Goal: Information Seeking & Learning: Learn about a topic

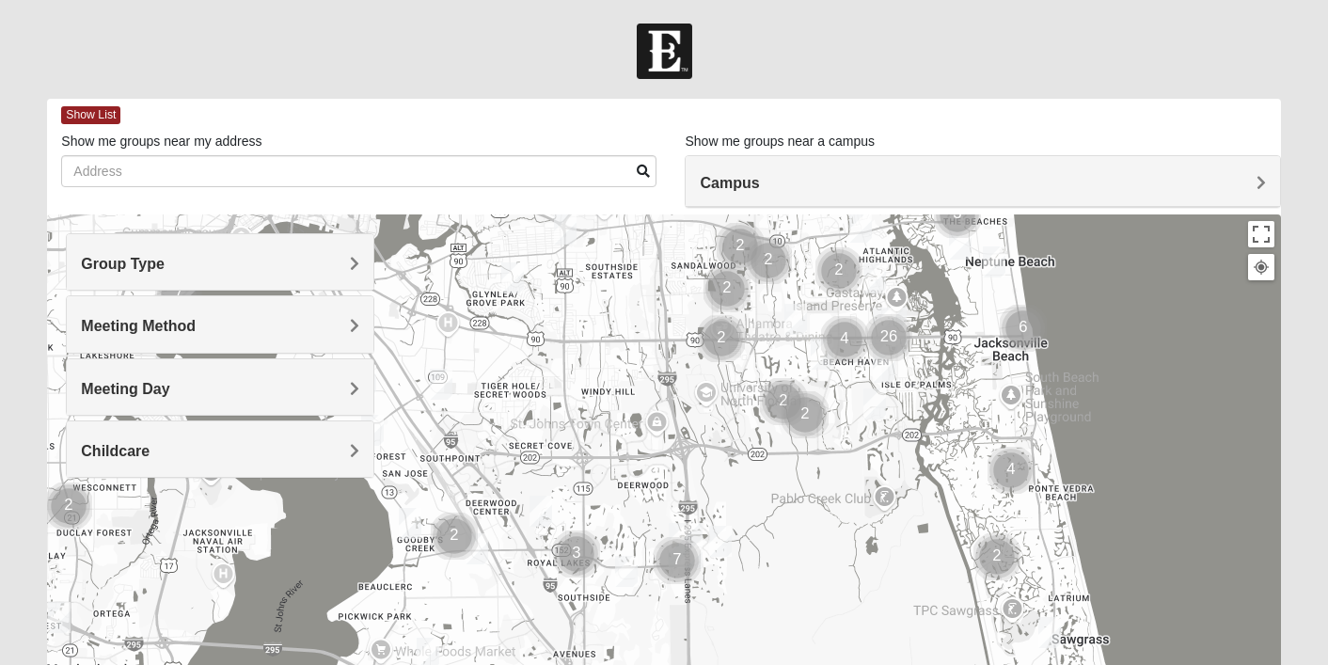
drag, startPoint x: 373, startPoint y: 529, endPoint x: 601, endPoint y: 277, distance: 339.6
click at [601, 277] on div at bounding box center [663, 590] width 1233 height 752
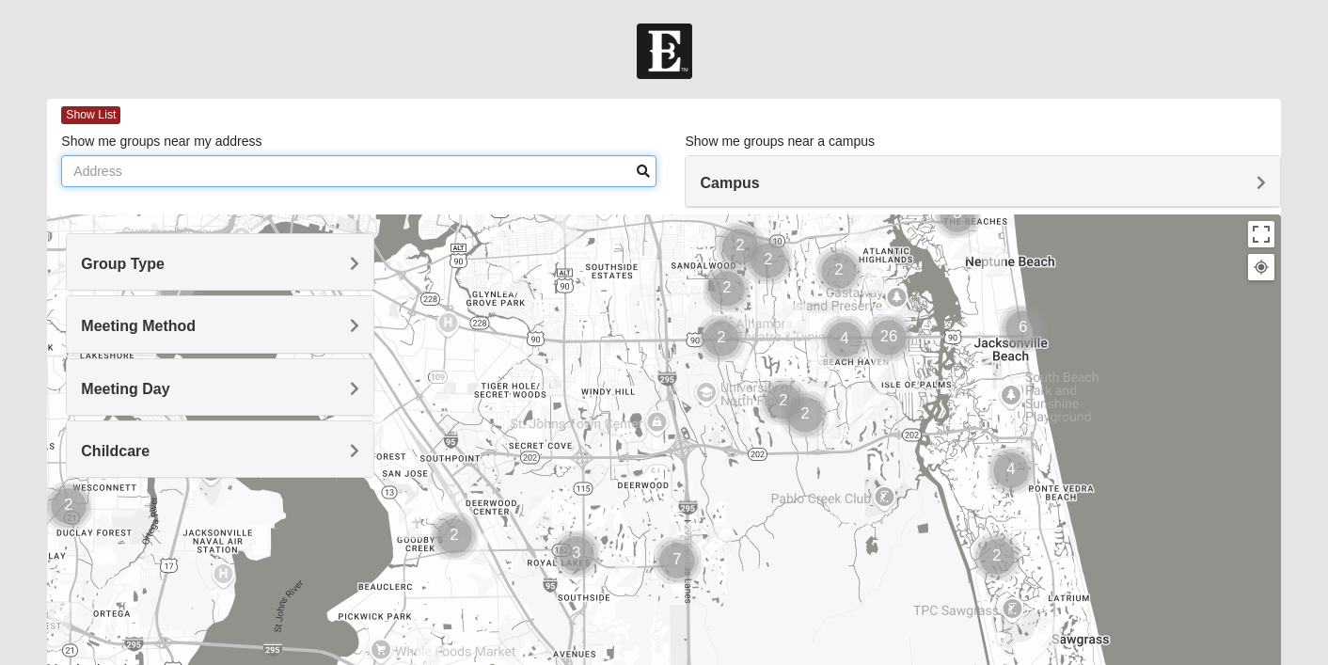
click at [340, 171] on input "Show me groups near my address" at bounding box center [358, 171] width 595 height 32
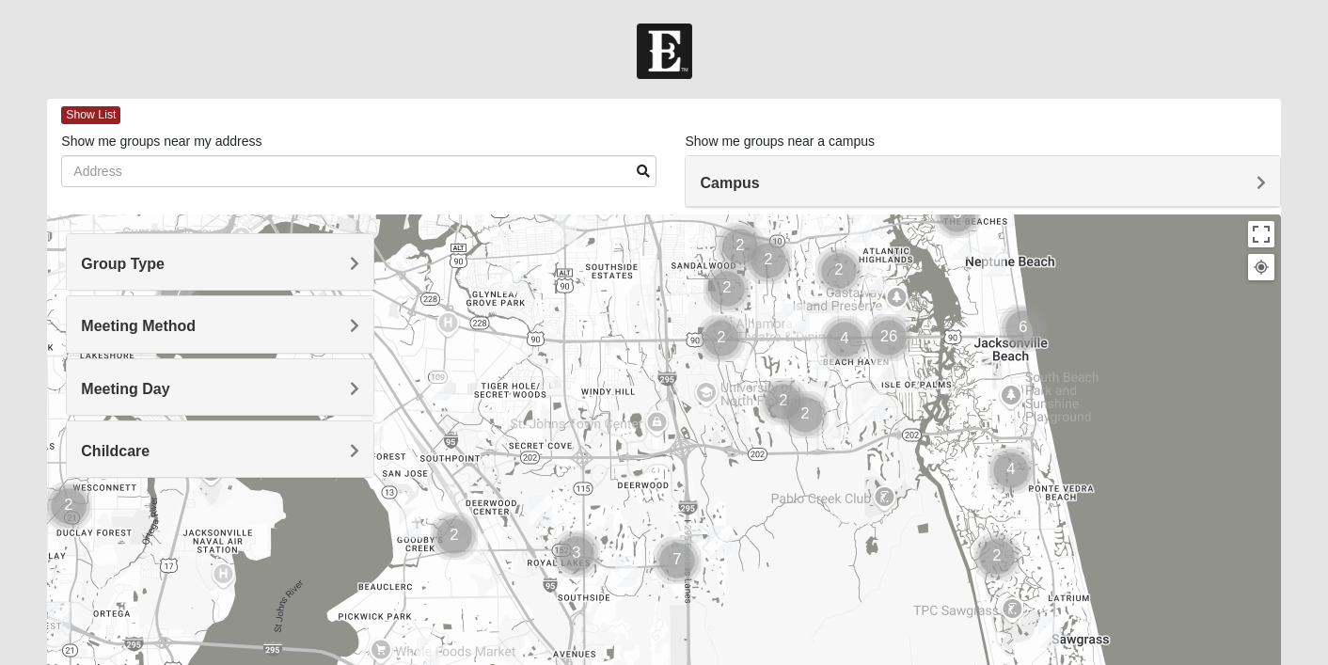
click at [772, 174] on div "Campus" at bounding box center [982, 181] width 593 height 51
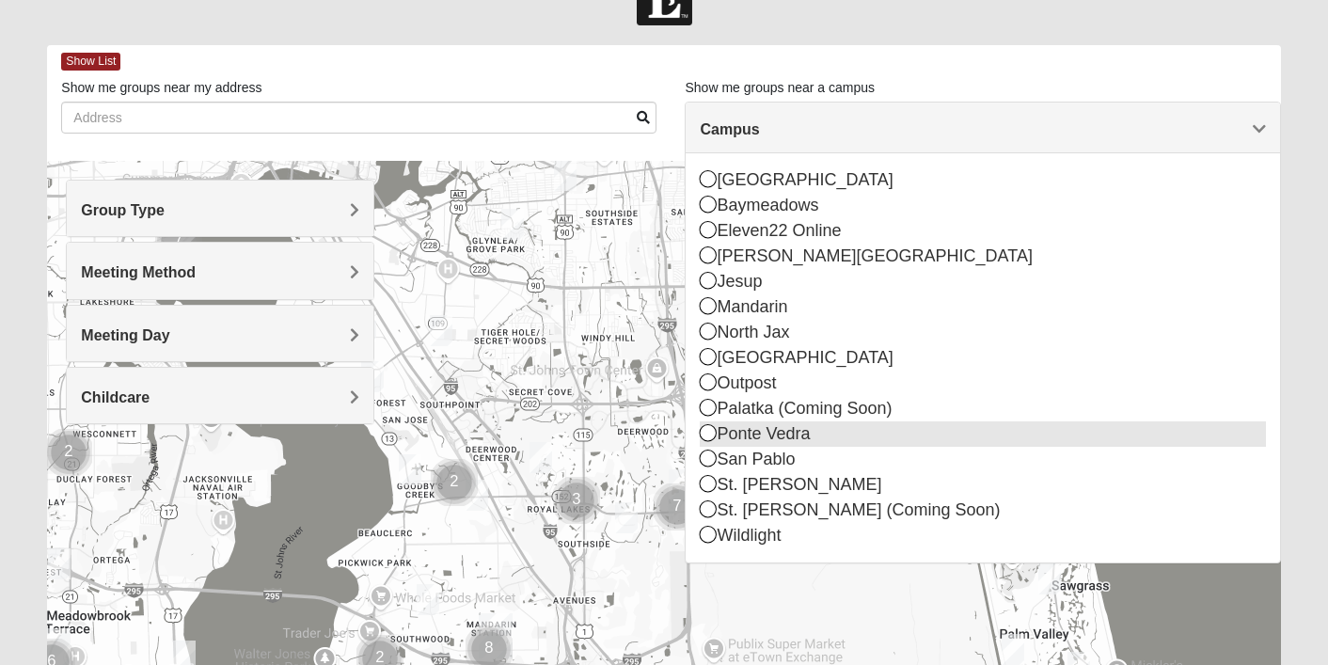
scroll to position [214, 0]
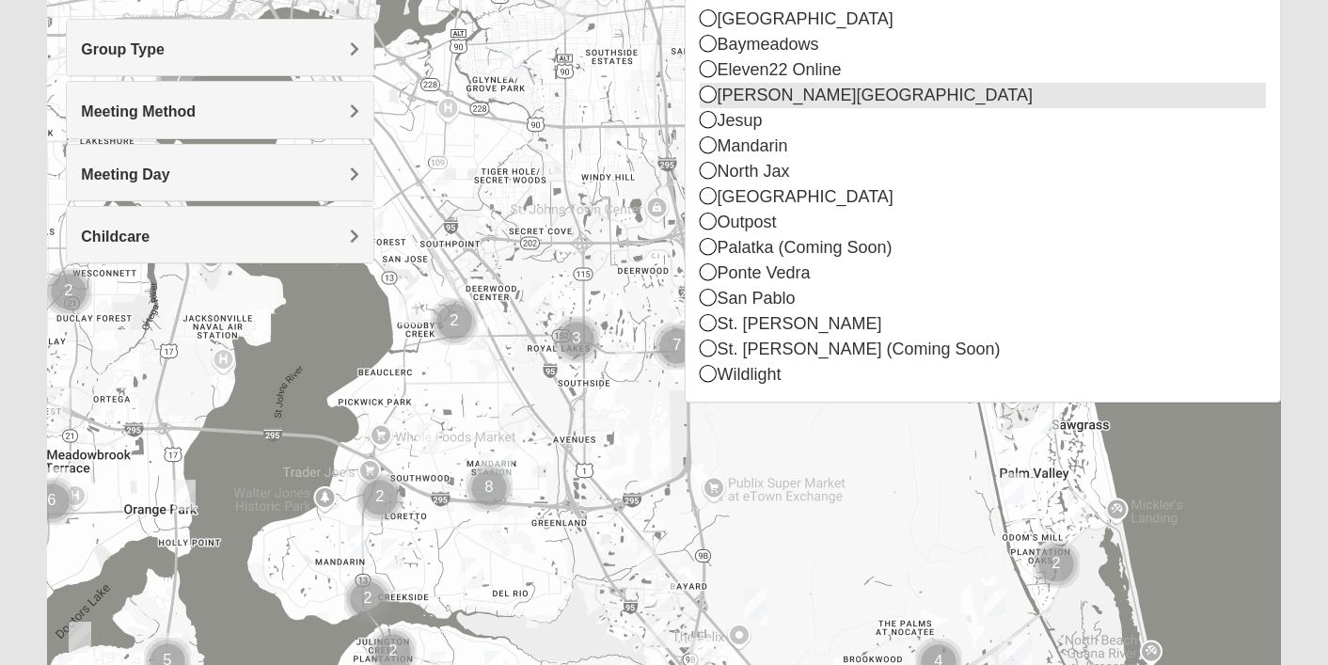
click at [709, 94] on icon at bounding box center [708, 94] width 17 height 17
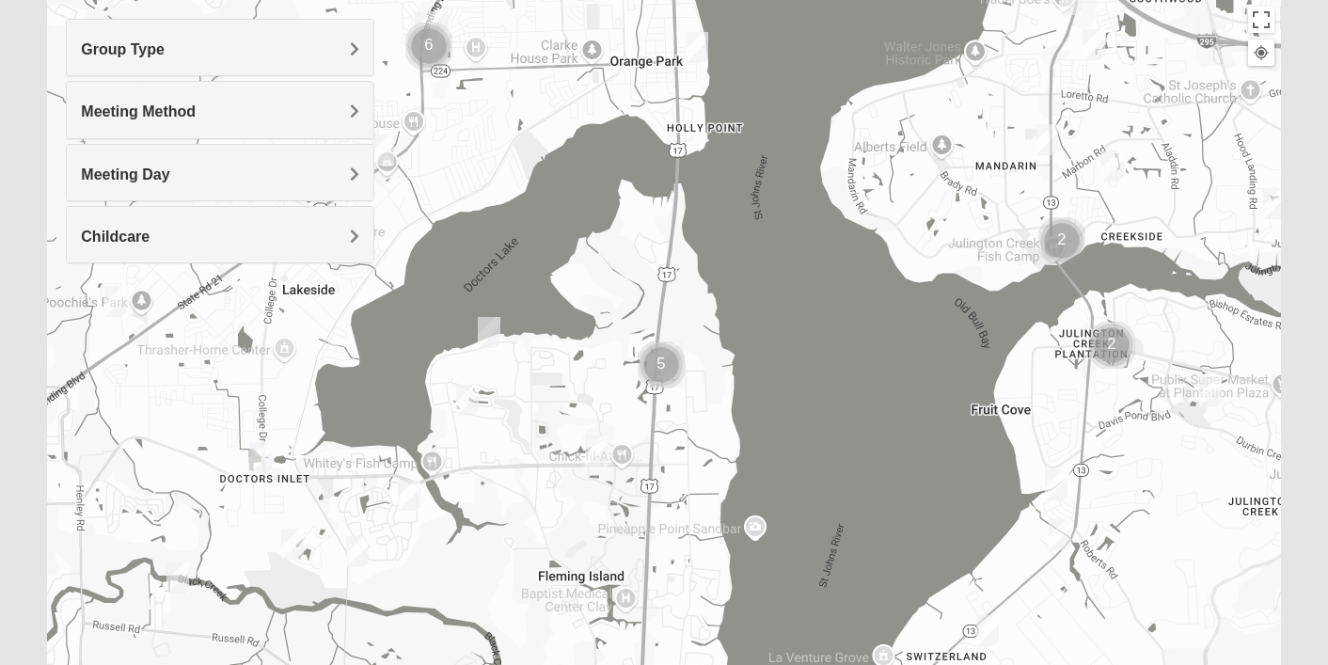
click at [353, 39] on div "Group Type" at bounding box center [220, 47] width 307 height 55
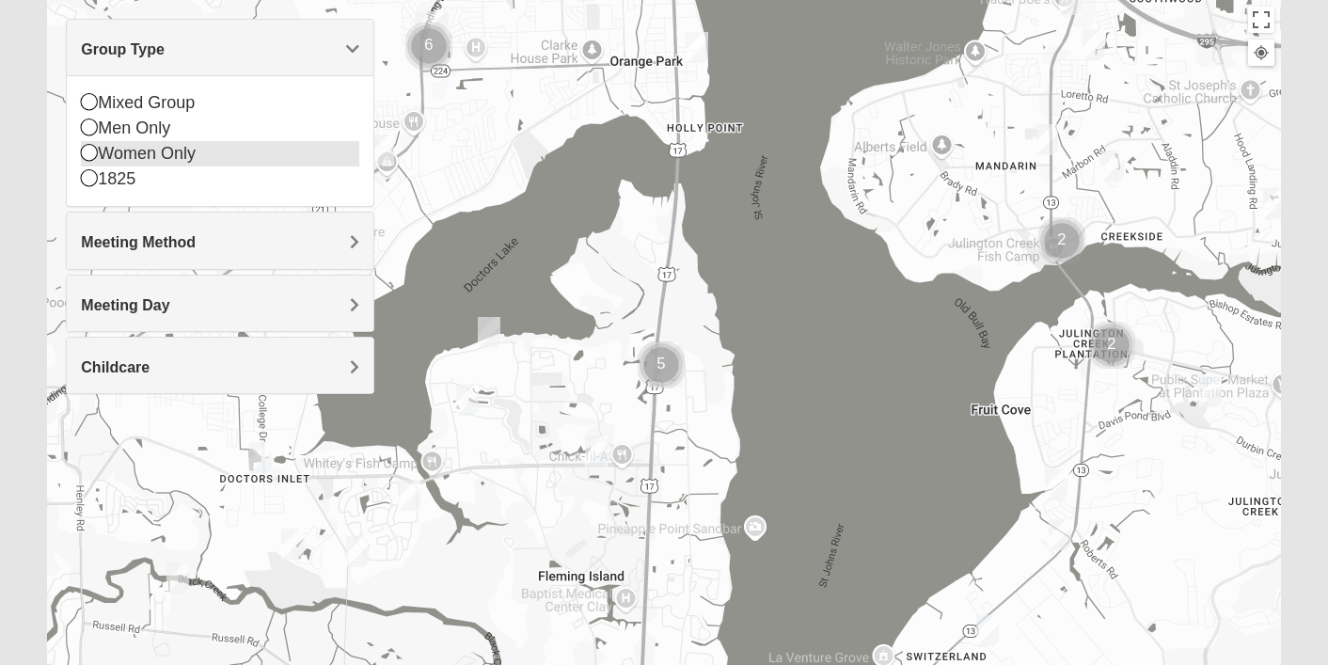
click at [94, 153] on icon at bounding box center [89, 152] width 17 height 17
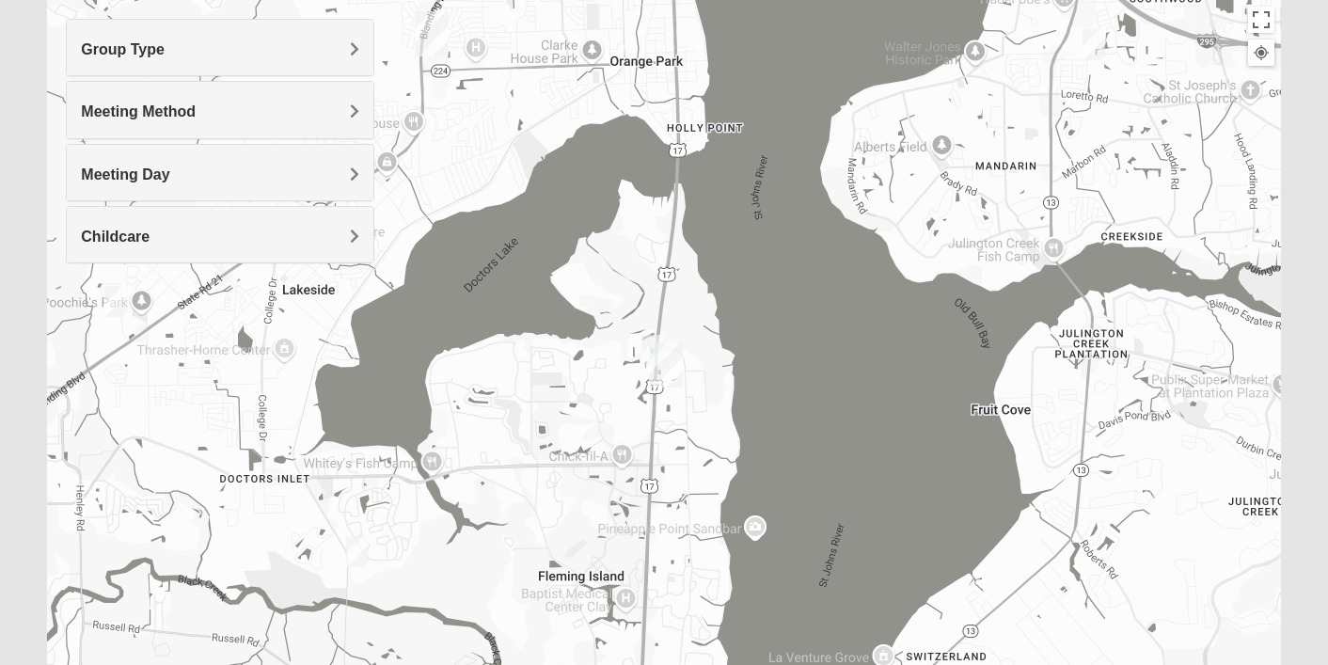
click at [343, 117] on h4 "Meeting Method" at bounding box center [220, 112] width 278 height 18
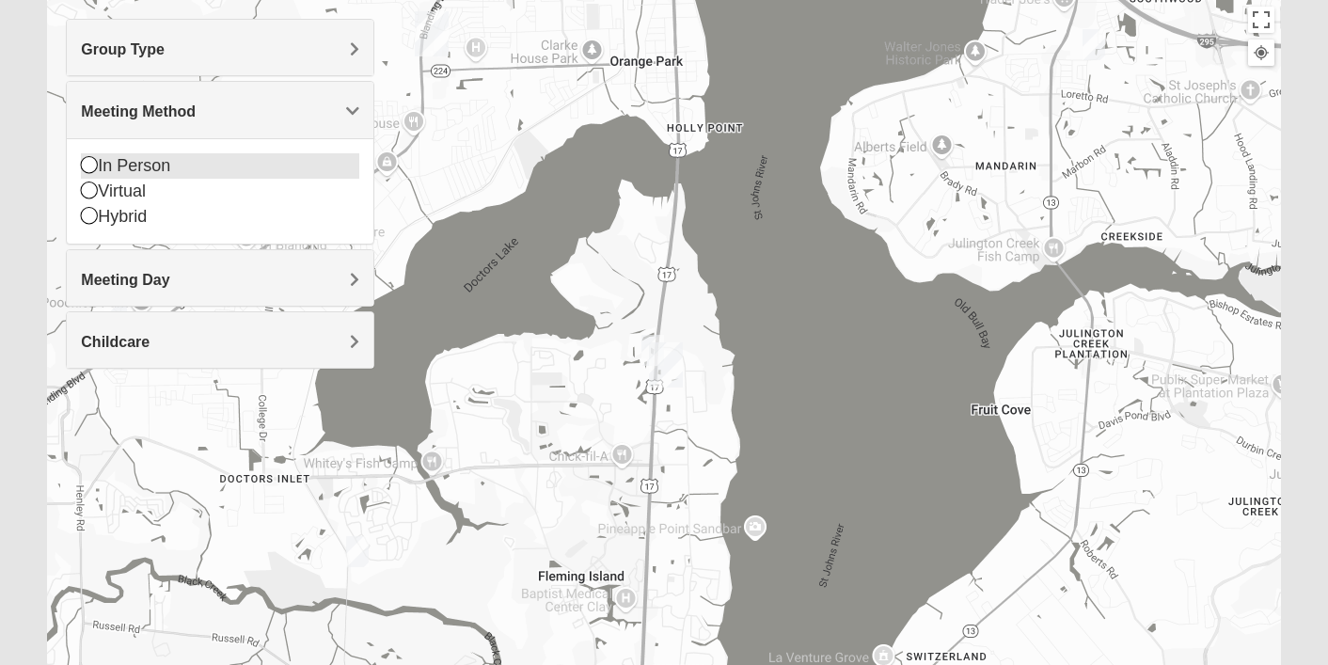
click at [91, 164] on icon at bounding box center [89, 164] width 17 height 17
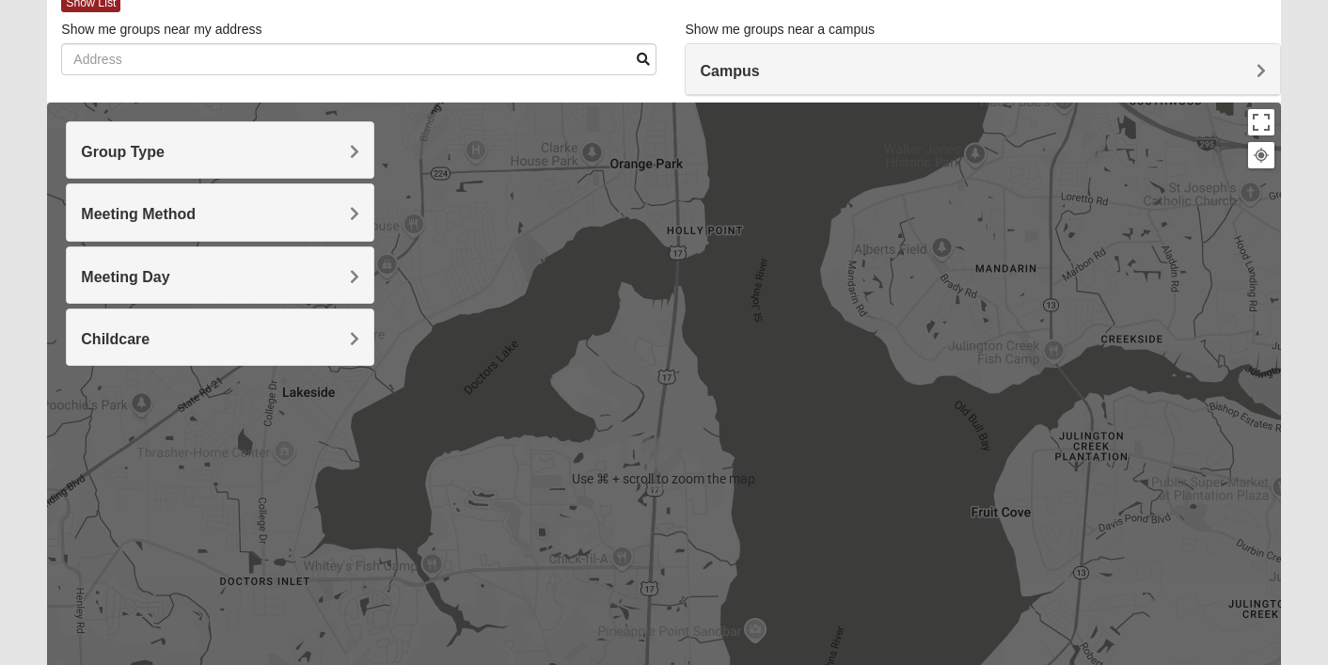
scroll to position [0, 0]
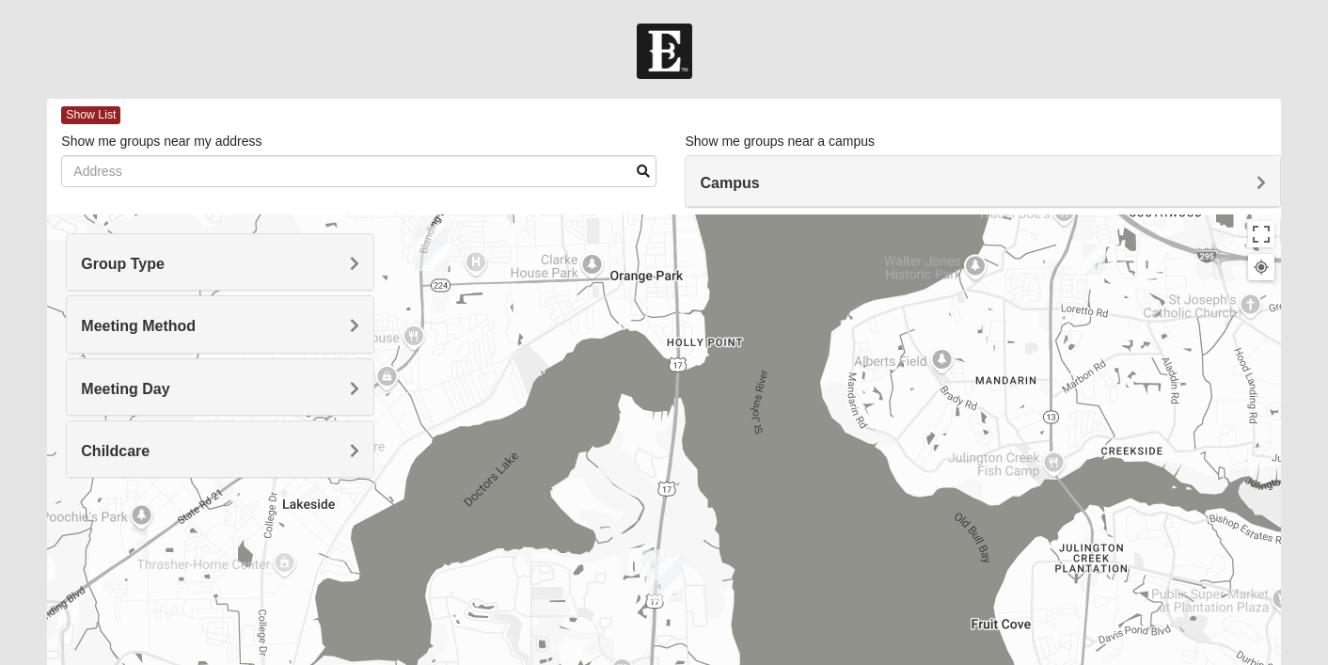
click at [650, 554] on img "On Campus Womens Alberts" at bounding box center [652, 564] width 23 height 31
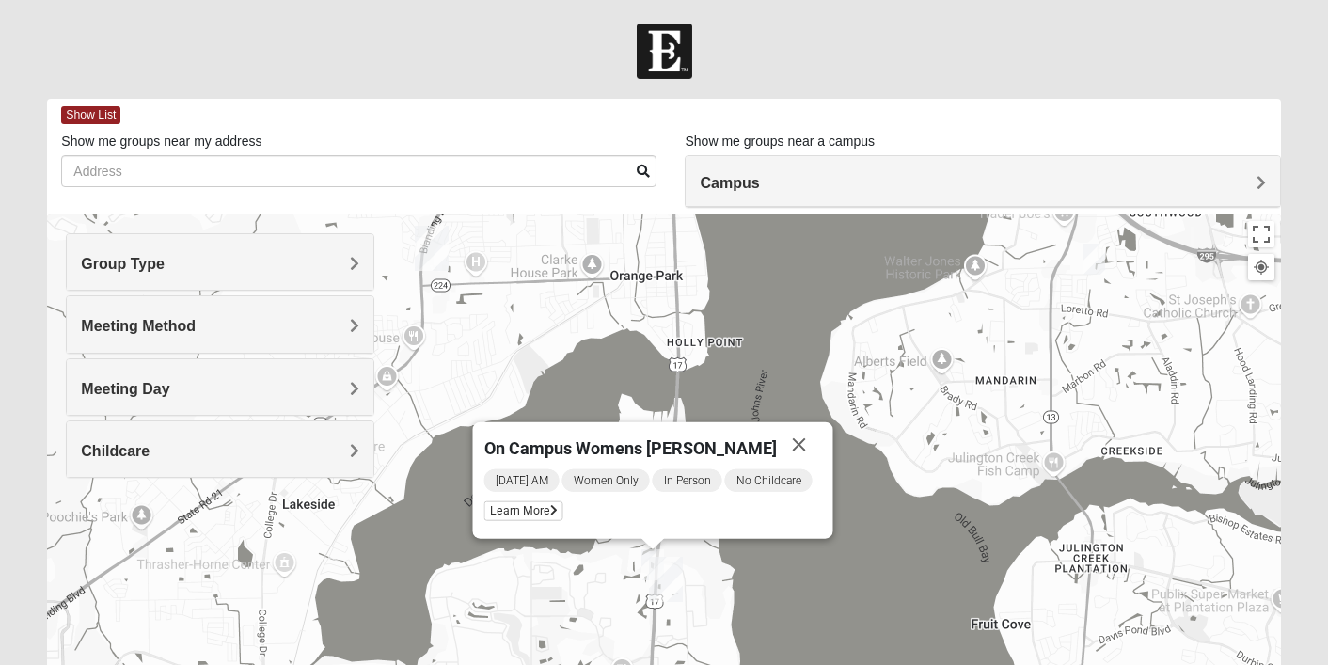
click at [631, 443] on span "On Campus Womens [PERSON_NAME]" at bounding box center [629, 448] width 292 height 20
click at [546, 512] on span "Learn More" at bounding box center [522, 511] width 79 height 20
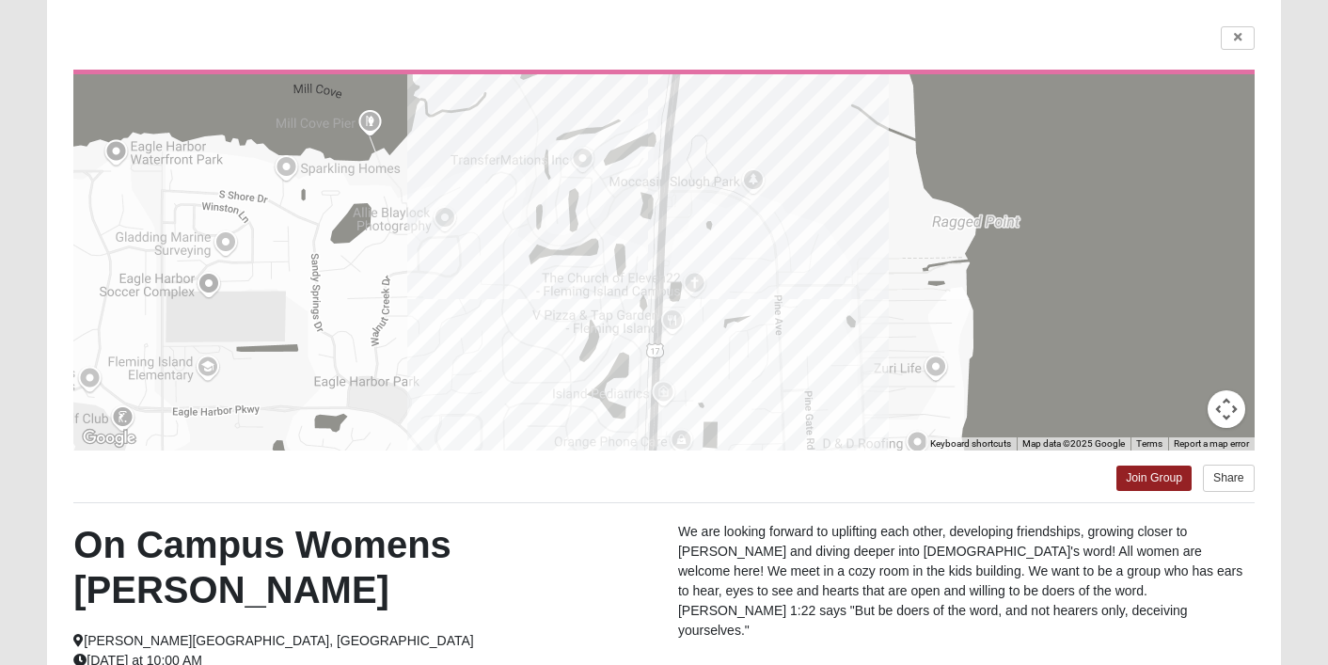
scroll to position [353, 0]
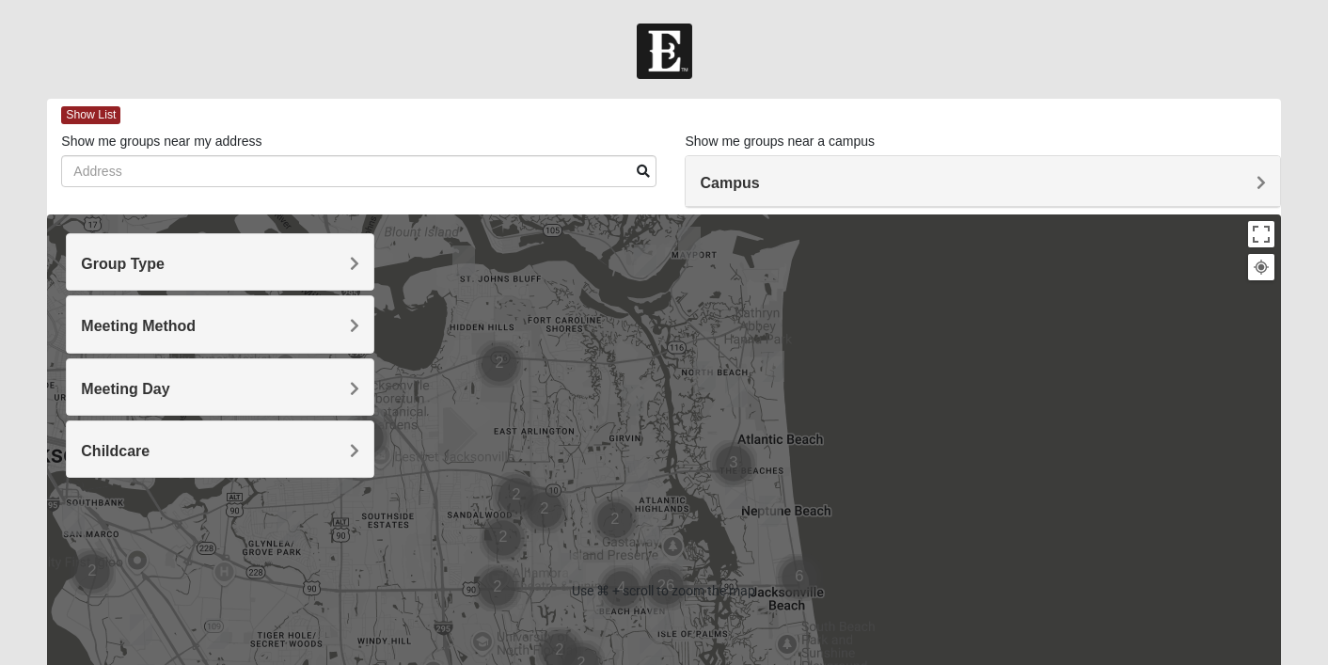
click at [769, 185] on h4 "Campus" at bounding box center [982, 183] width 565 height 18
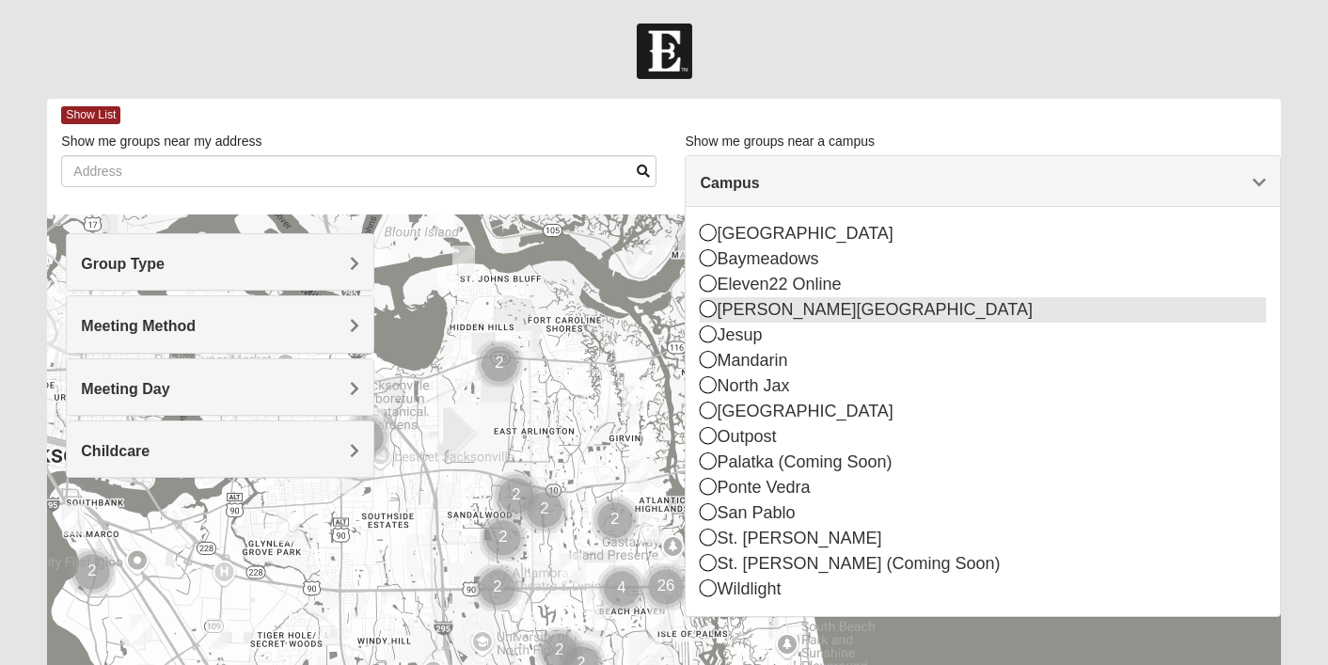
click at [710, 308] on icon at bounding box center [708, 308] width 17 height 17
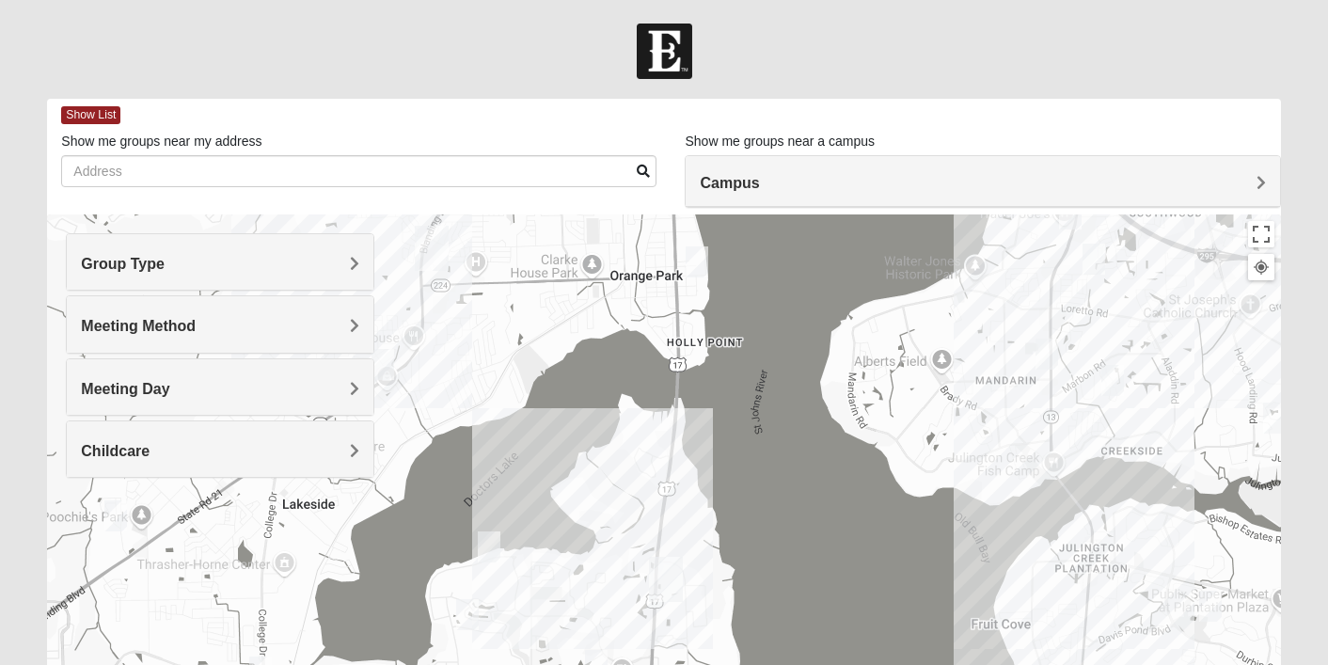
click at [329, 274] on div "Group Type" at bounding box center [220, 261] width 307 height 55
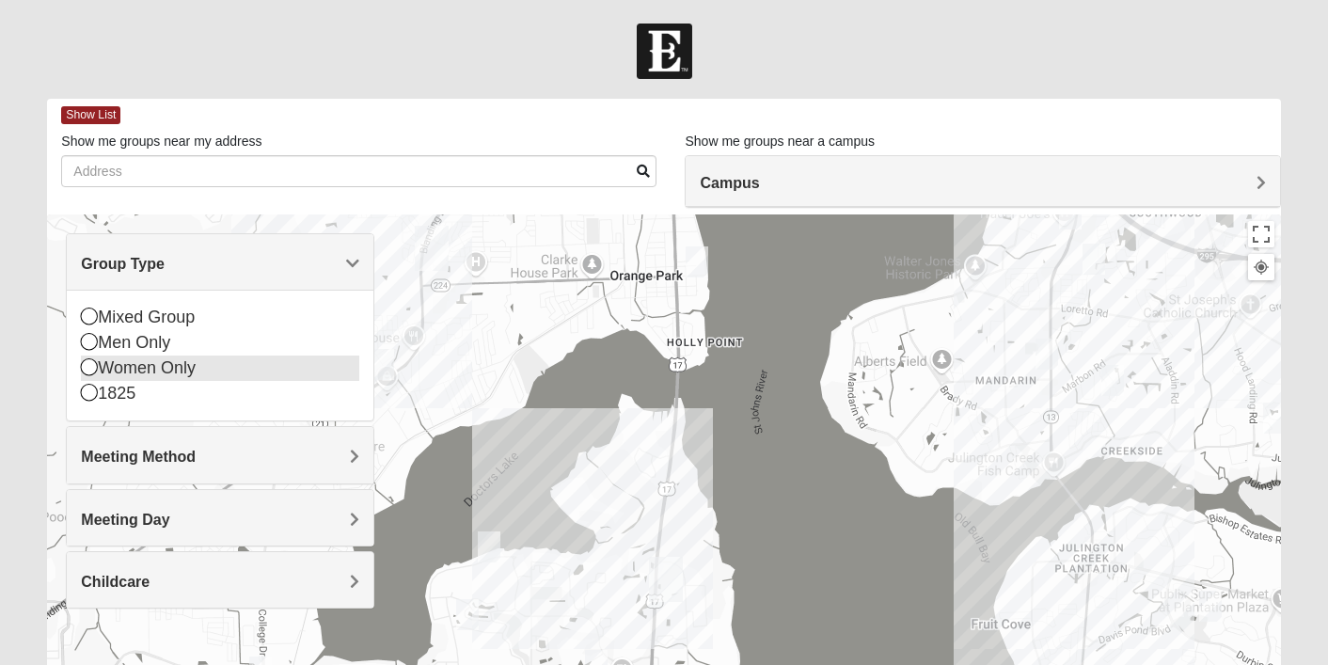
click at [146, 363] on div "Women Only" at bounding box center [220, 367] width 278 height 25
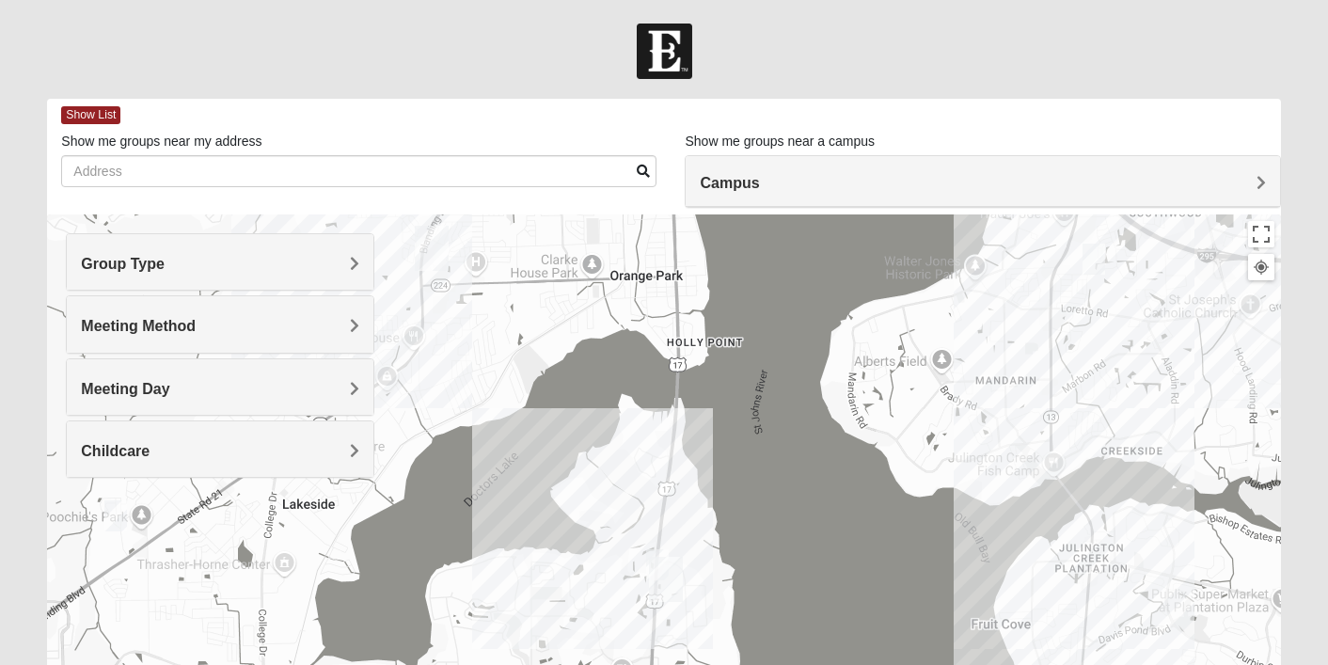
click at [159, 335] on h4 "Meeting Method" at bounding box center [220, 326] width 278 height 18
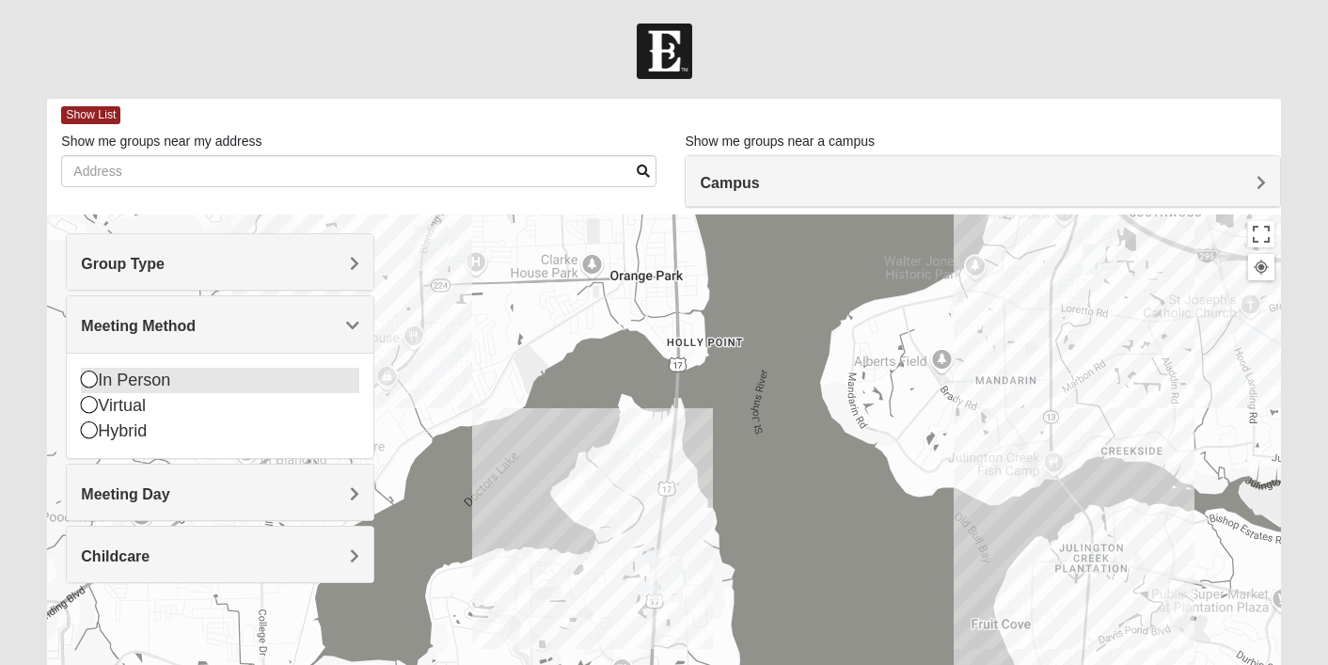
click at [139, 372] on div "In Person" at bounding box center [220, 380] width 278 height 25
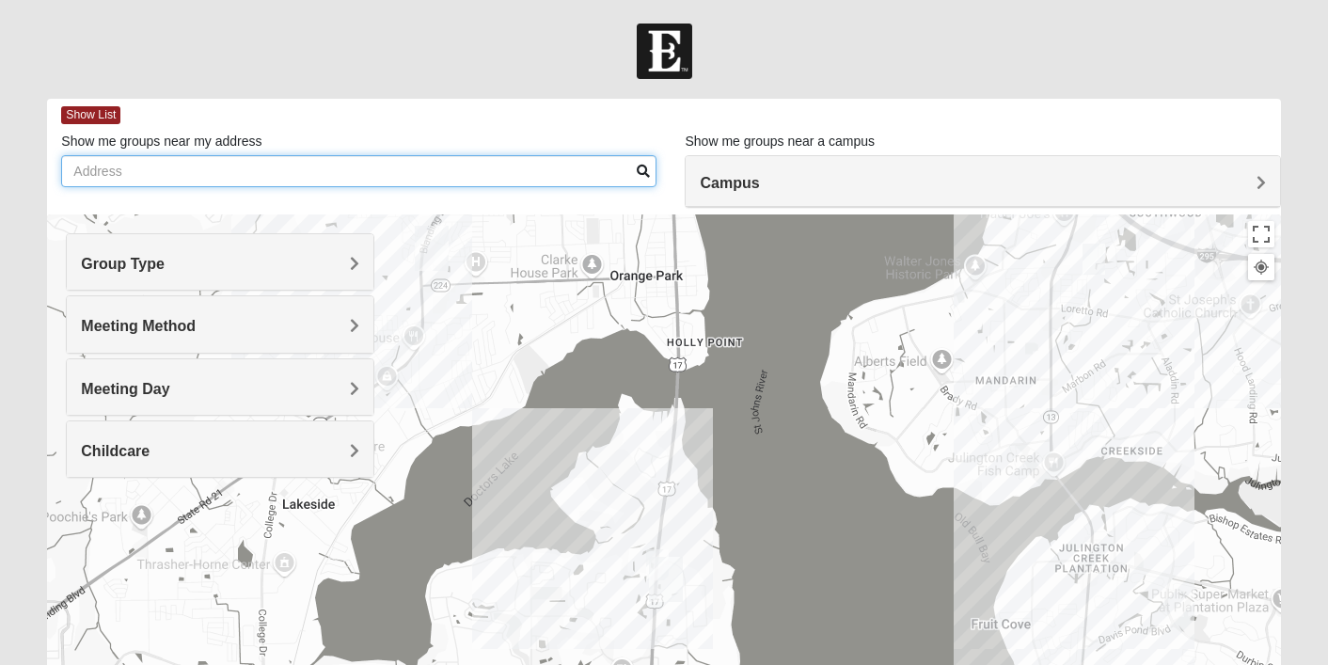
click at [209, 175] on input "Show me groups near my address" at bounding box center [358, 171] width 595 height 32
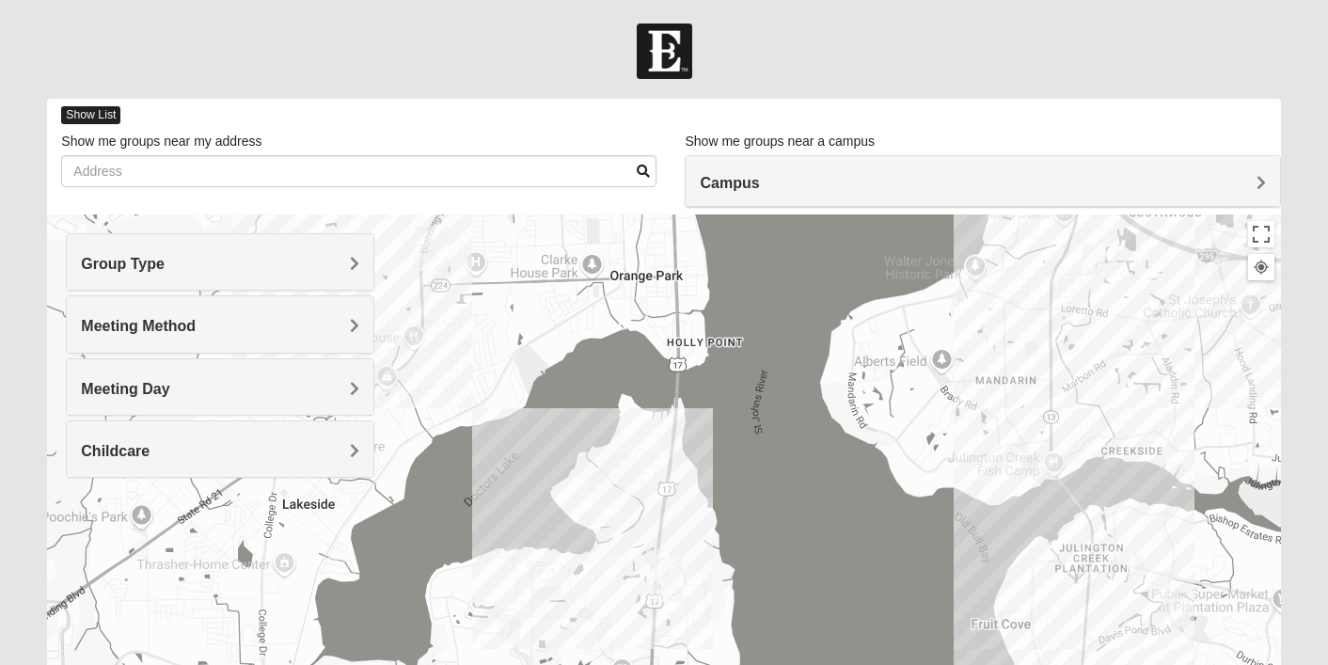
click at [94, 116] on span "Show List" at bounding box center [90, 115] width 59 height 18
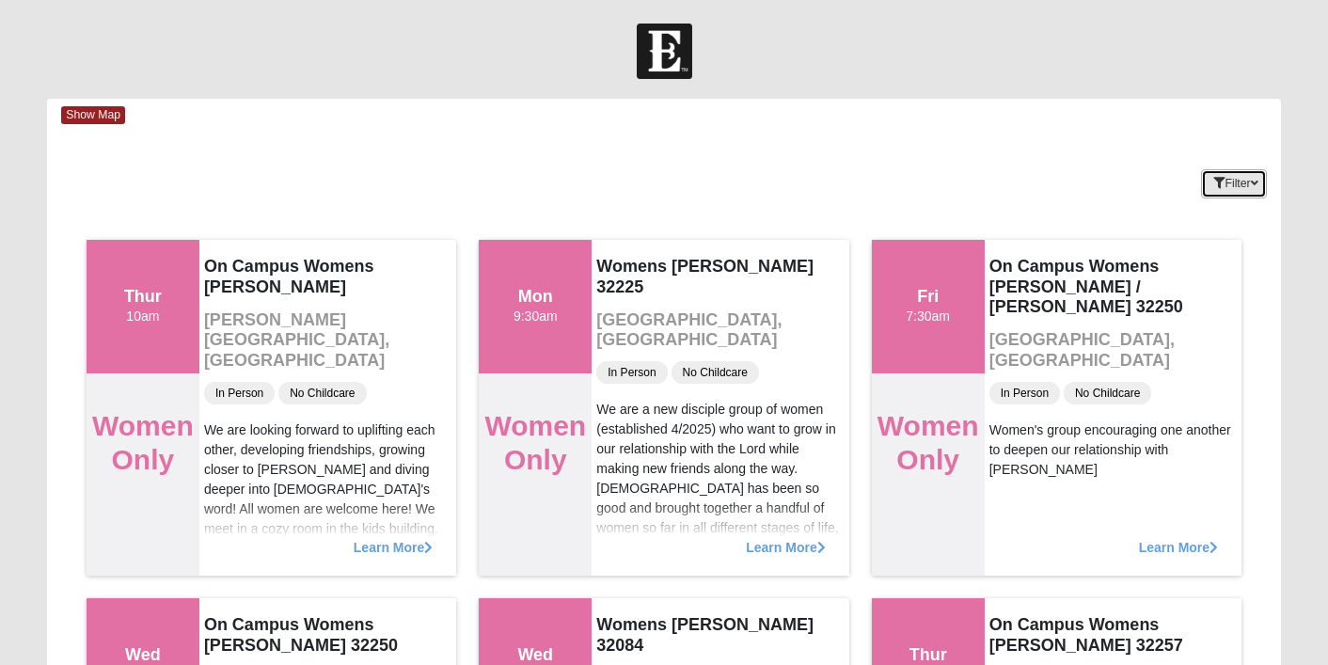
click at [1257, 180] on icon "button" at bounding box center [1255, 183] width 8 height 11
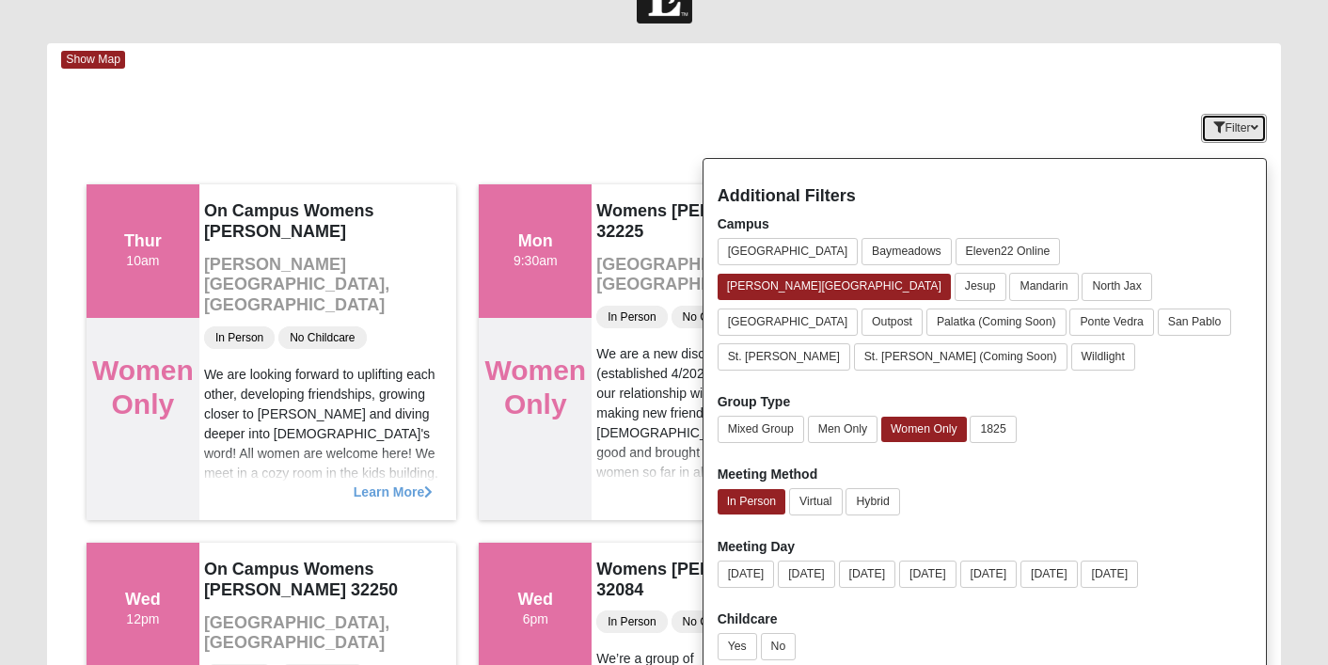
scroll to position [131, 0]
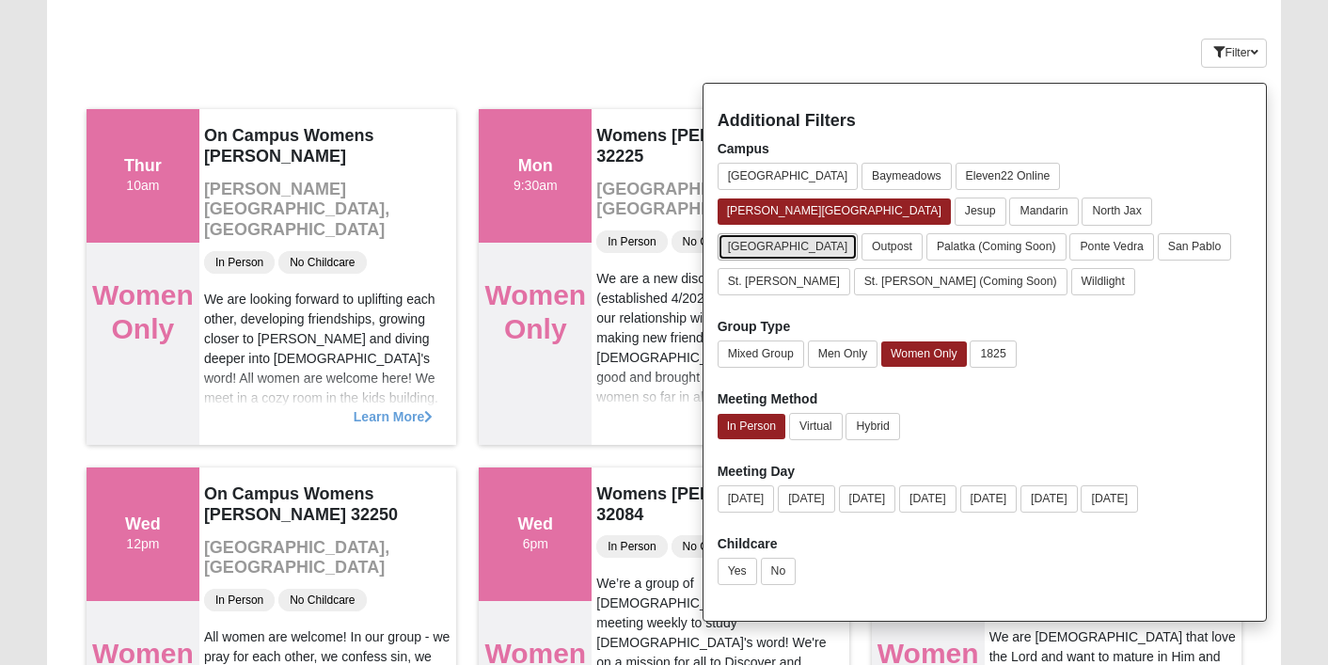
click at [840, 233] on button "[GEOGRAPHIC_DATA]" at bounding box center [788, 246] width 141 height 27
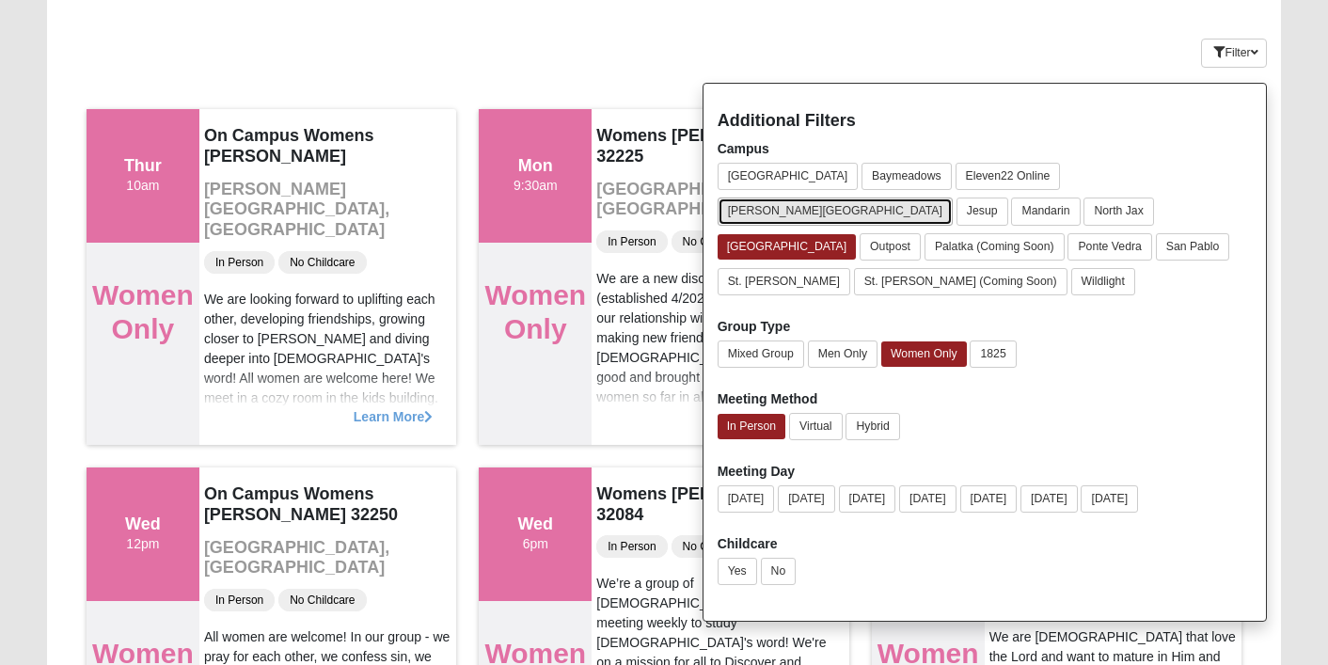
click at [953, 197] on button "[PERSON_NAME][GEOGRAPHIC_DATA]" at bounding box center [835, 210] width 235 height 27
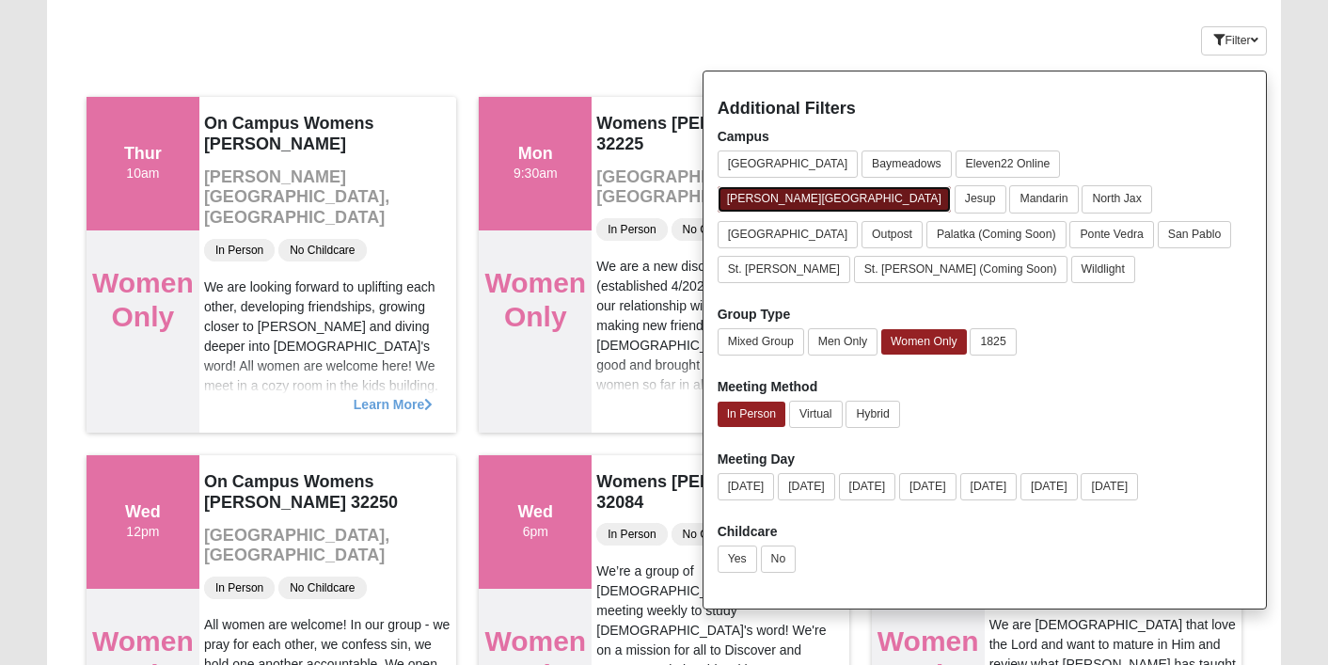
scroll to position [44, 0]
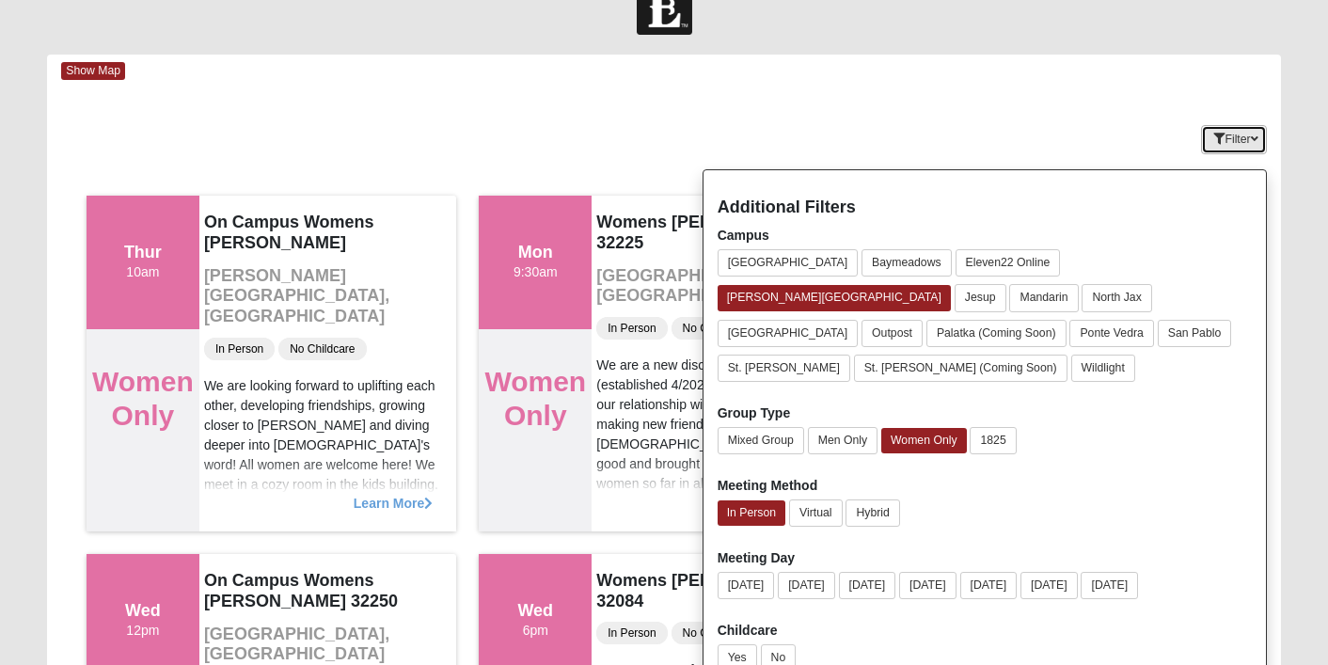
click at [1237, 134] on button "Filter" at bounding box center [1233, 139] width 65 height 29
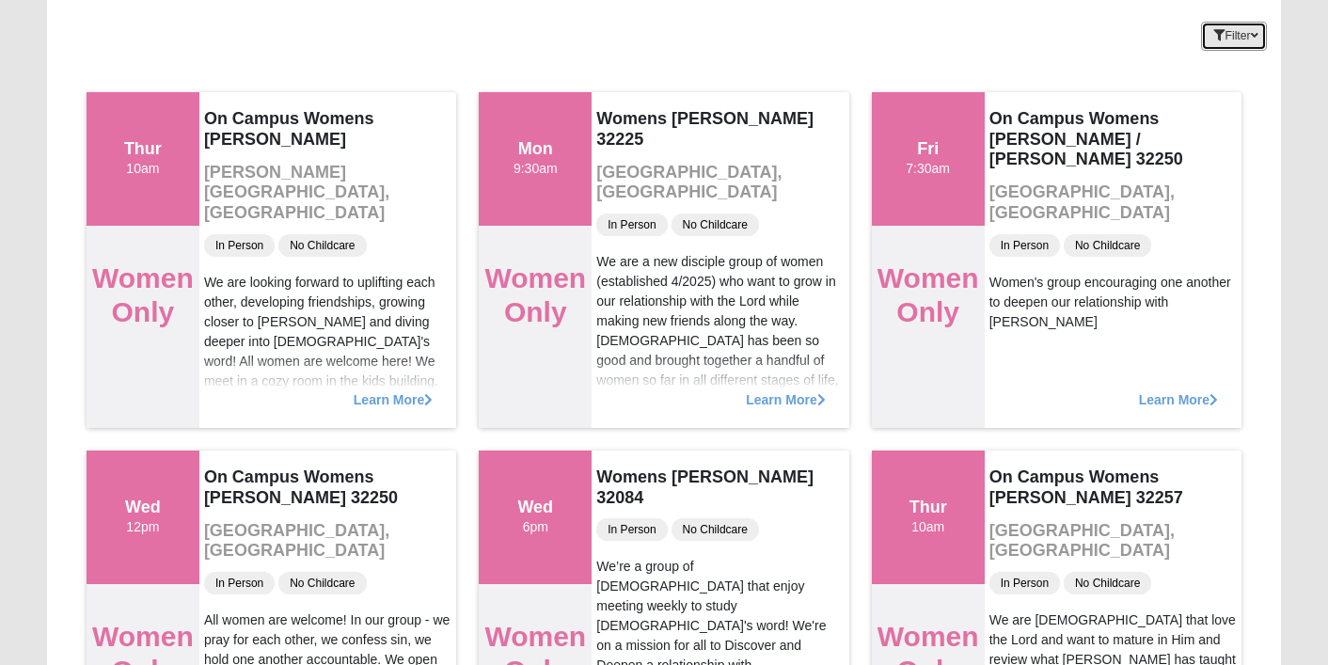
scroll to position [0, 0]
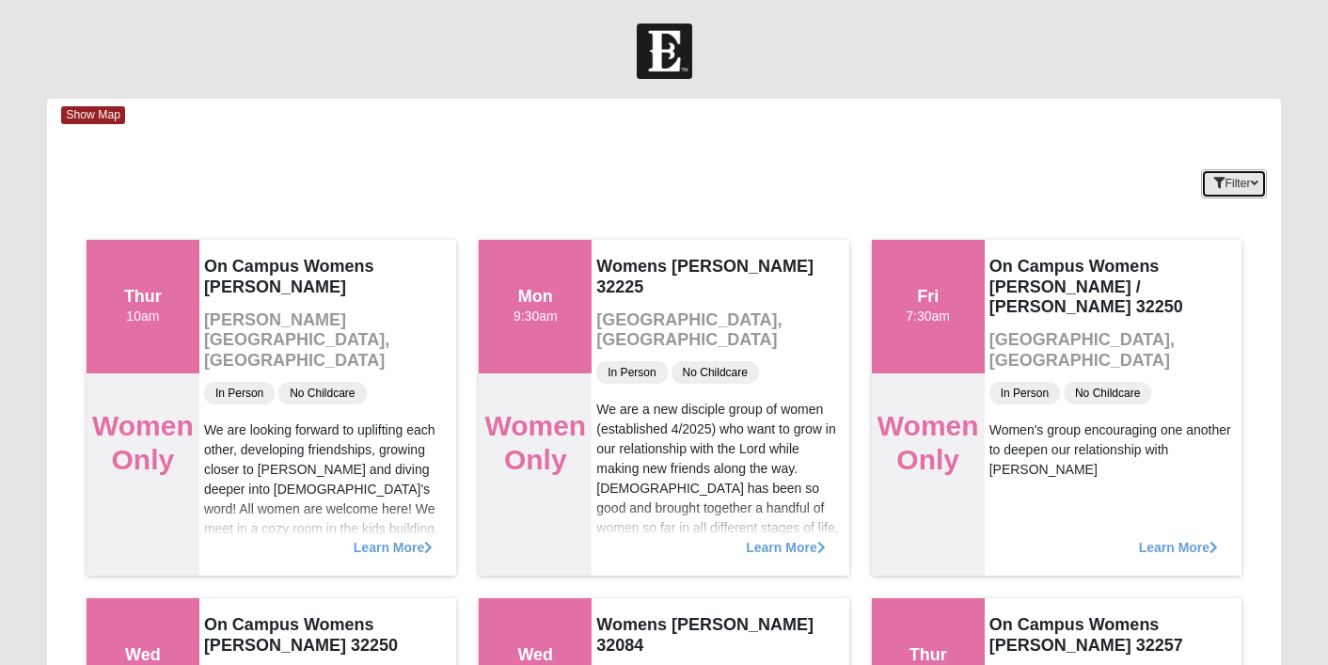
click at [1232, 176] on button "Filter" at bounding box center [1233, 183] width 65 height 29
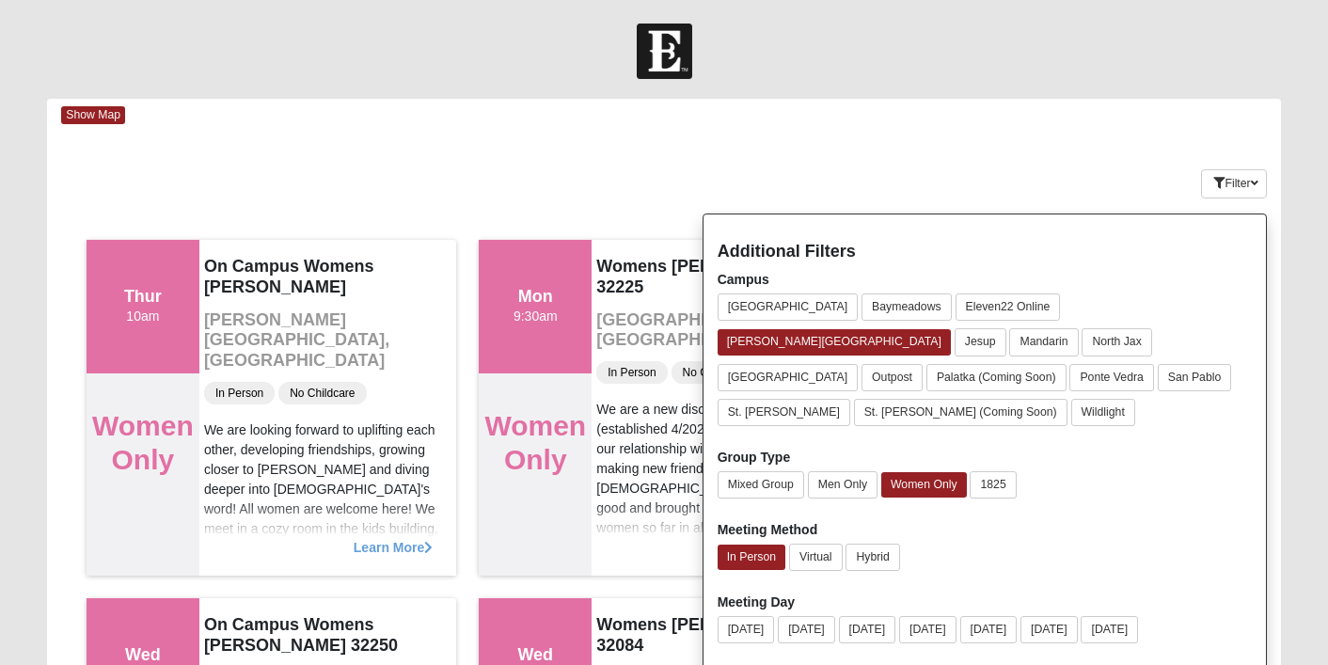
click at [981, 178] on div "Keywords Filter Additional Filters Campus Arlington Baymeadows Eleven22 Online …" at bounding box center [663, 180] width 1233 height 69
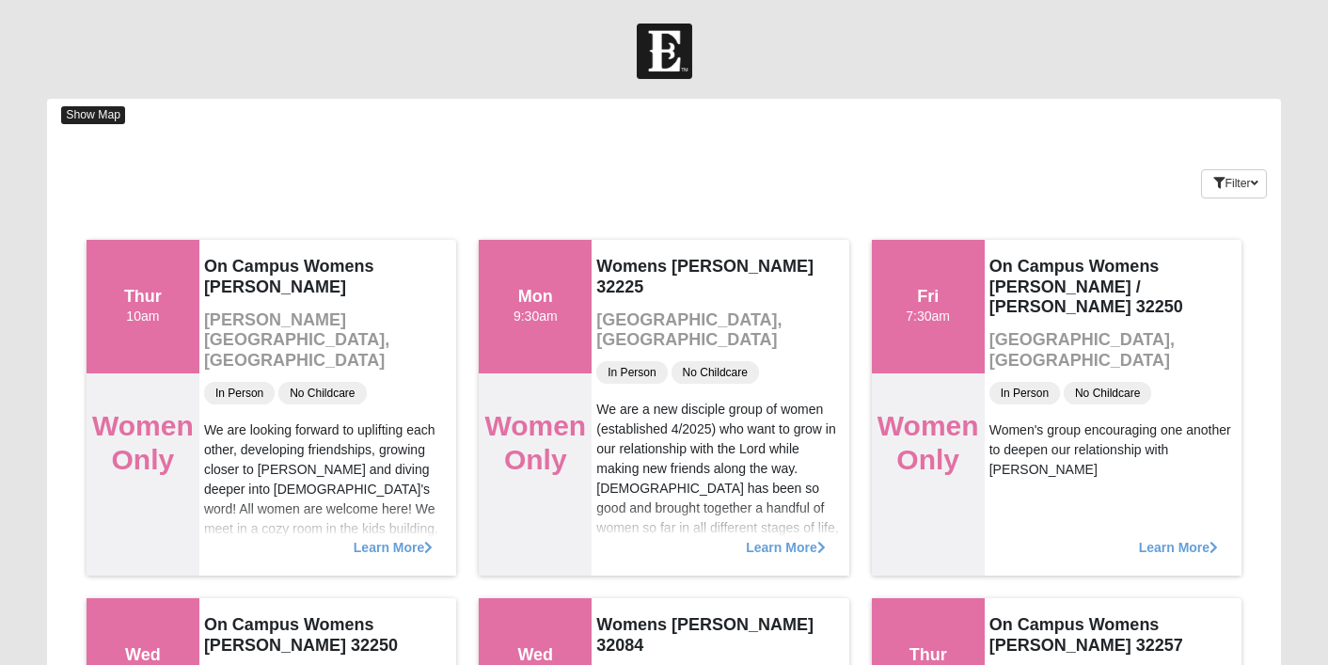
click at [78, 110] on span "Show Map" at bounding box center [93, 115] width 64 height 18
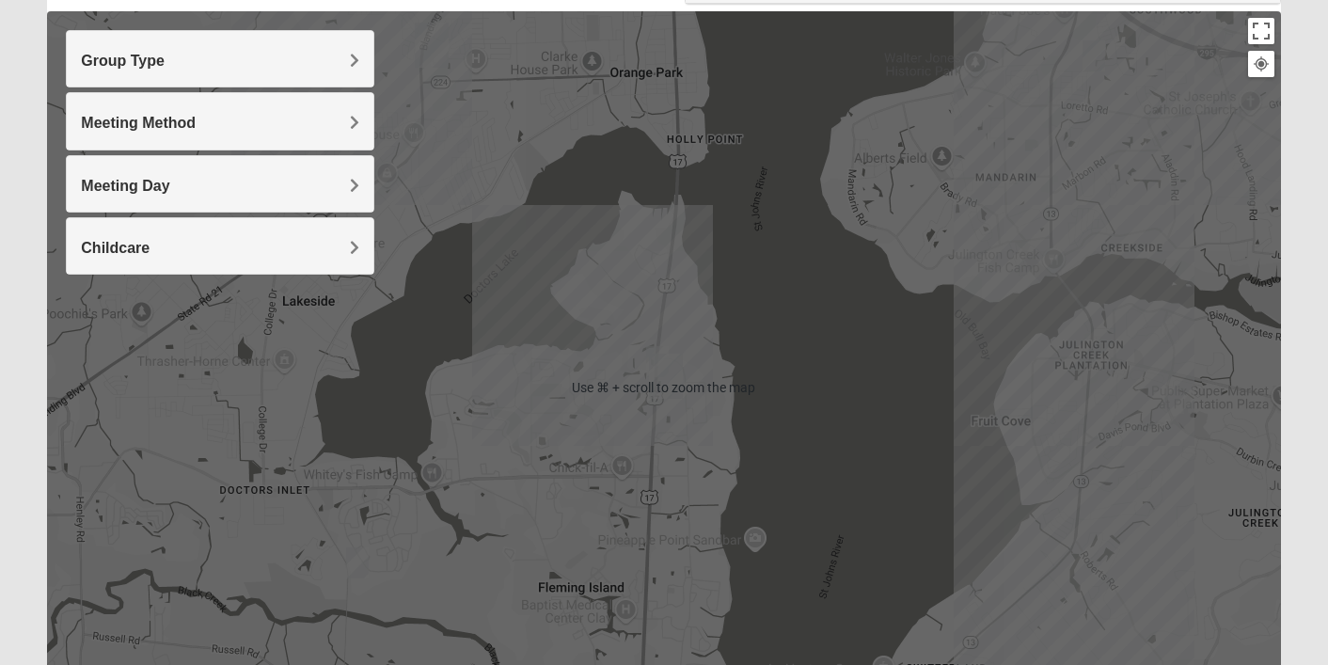
scroll to position [300, 0]
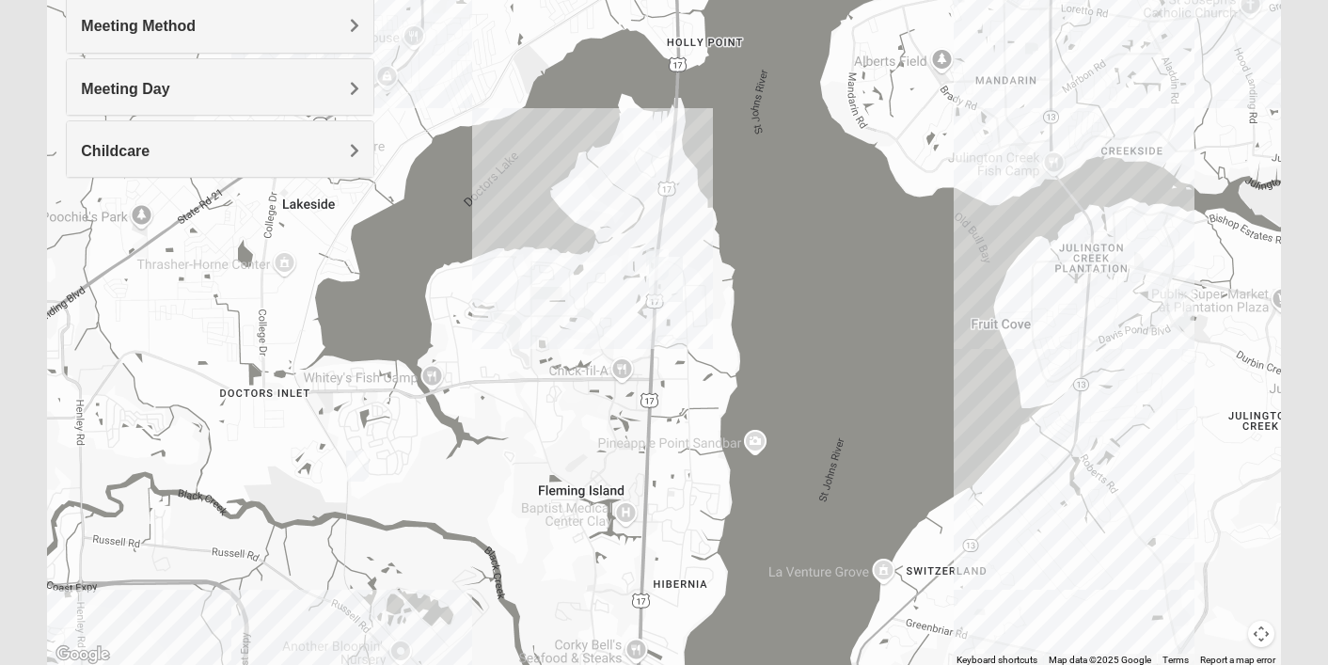
click at [355, 462] on img "Womens New 32068" at bounding box center [357, 465] width 23 height 31
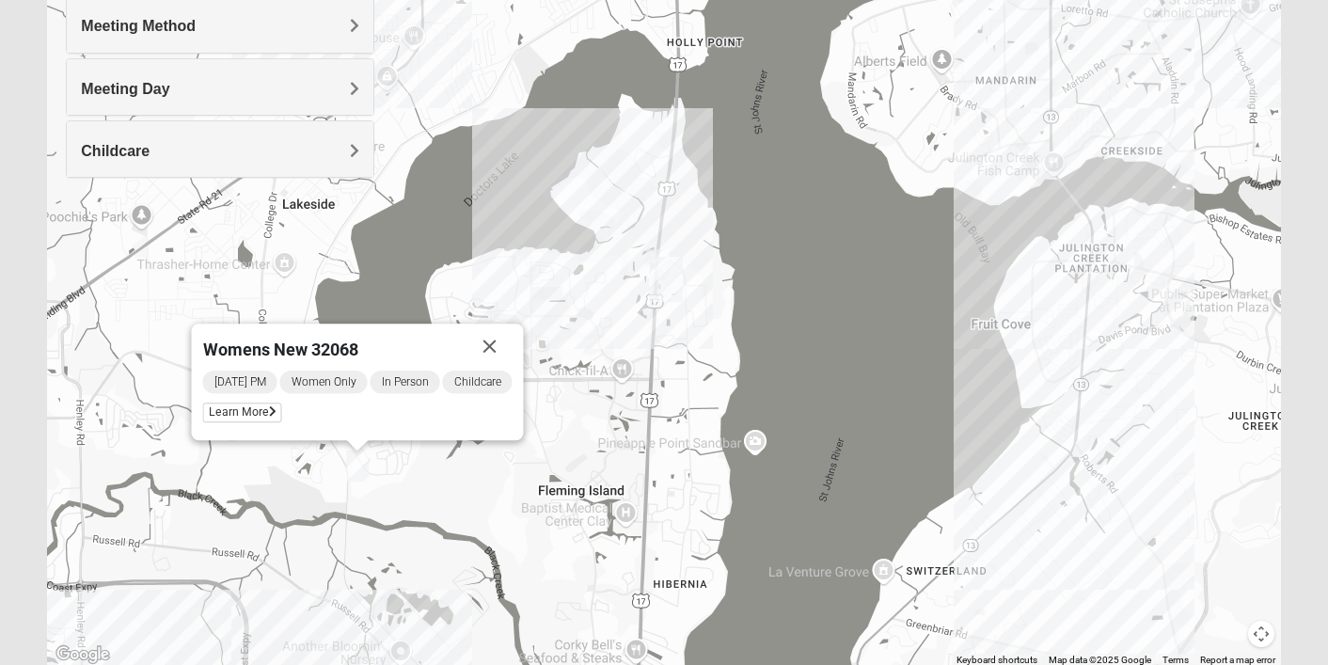
click at [355, 462] on img "Womens New 32068" at bounding box center [357, 465] width 23 height 31
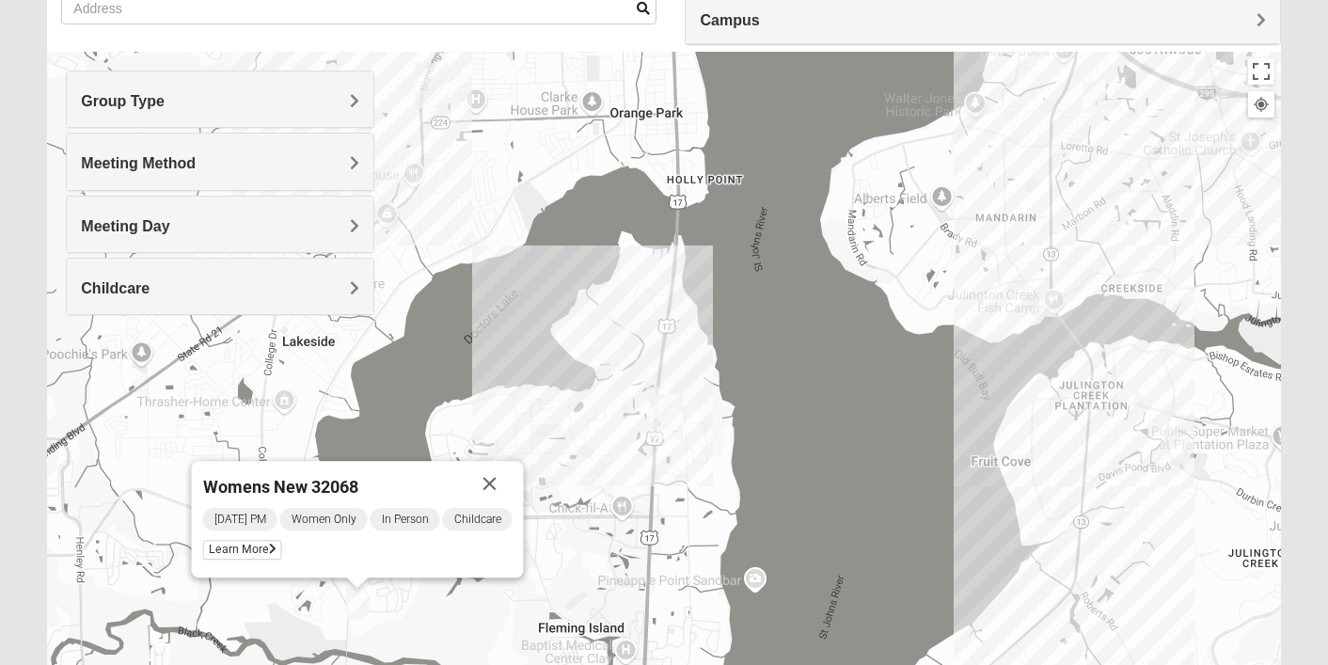
scroll to position [0, 0]
